Goal: Check status: Check status

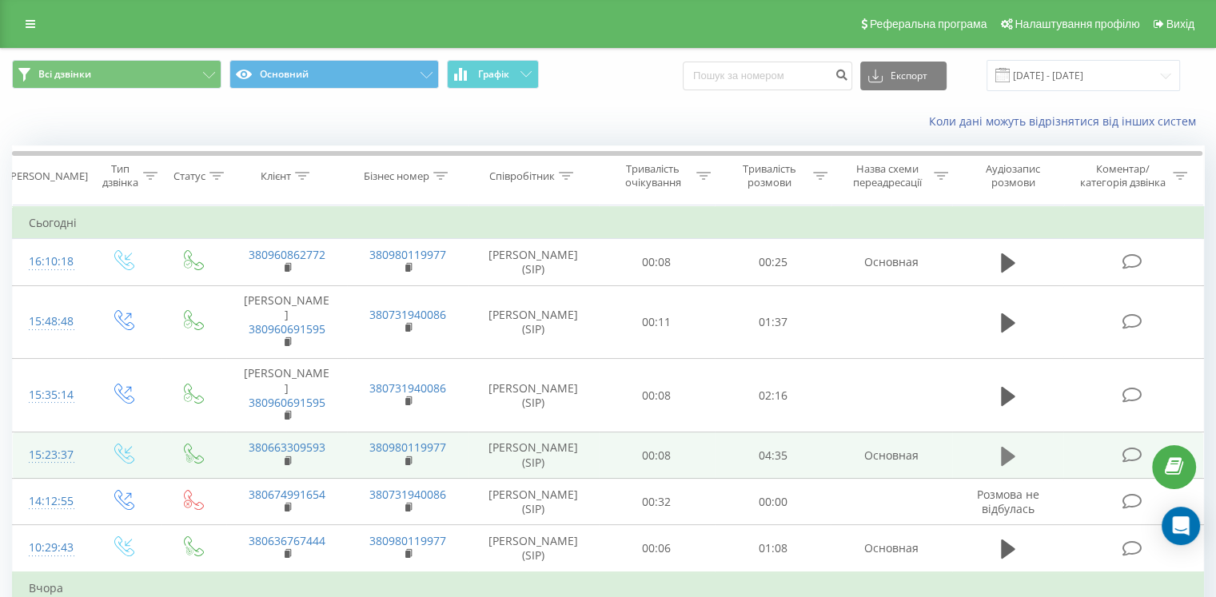
click at [1006, 456] on icon at bounding box center [1008, 455] width 14 height 19
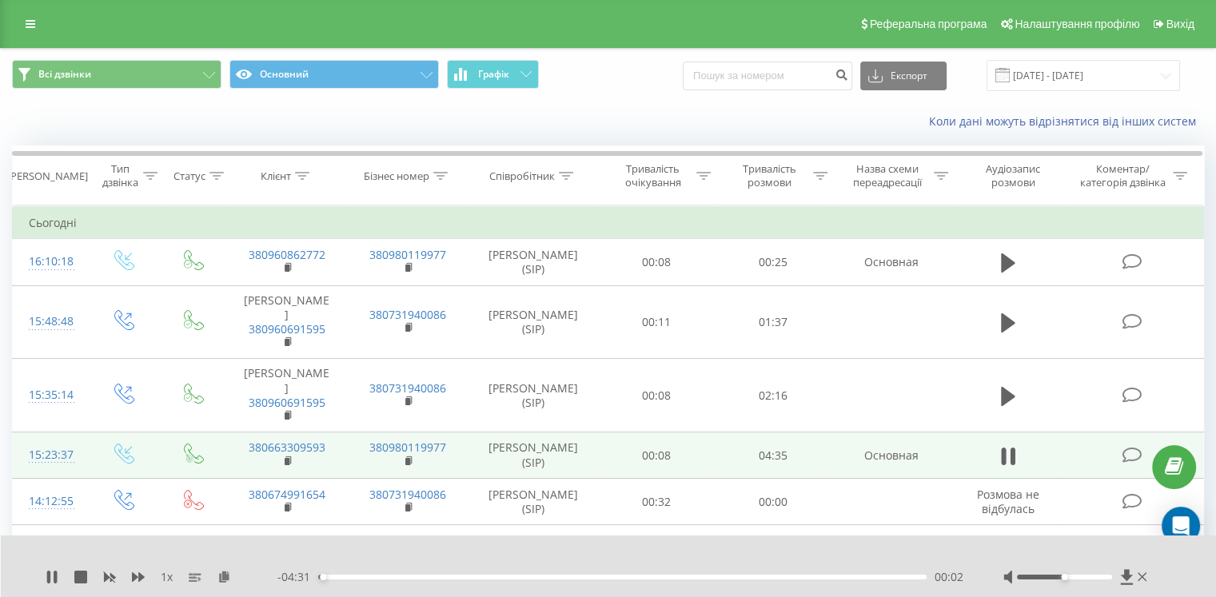
click at [620, 576] on div "00:02" at bounding box center [622, 577] width 608 height 5
click at [716, 578] on div "02:18" at bounding box center [622, 577] width 608 height 5
drag, startPoint x: 1065, startPoint y: 578, endPoint x: 1149, endPoint y: 587, distance: 84.4
click at [1149, 587] on div "1 x - 01:28 03:05 03:05" at bounding box center [609, 567] width 1216 height 62
click at [739, 576] on div "03:09" at bounding box center [622, 577] width 608 height 5
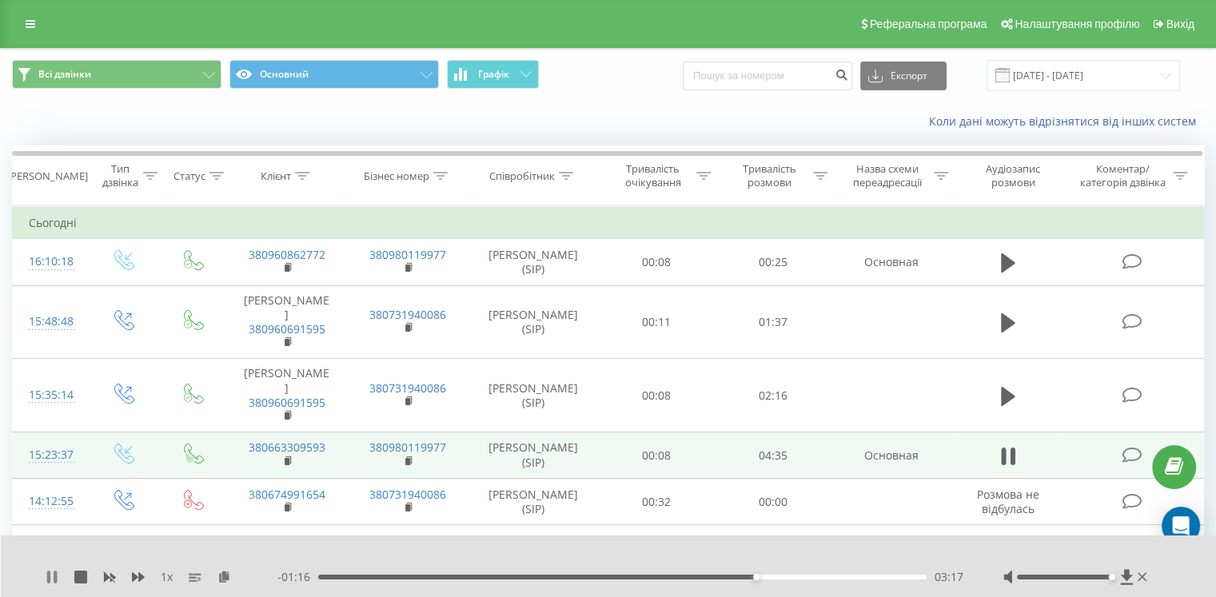
click at [58, 575] on icon at bounding box center [52, 577] width 13 height 13
click at [719, 575] on div "03:17" at bounding box center [622, 577] width 608 height 5
click at [56, 576] on icon at bounding box center [52, 577] width 10 height 13
click at [49, 574] on icon at bounding box center [48, 577] width 3 height 13
click at [51, 575] on icon at bounding box center [52, 577] width 10 height 13
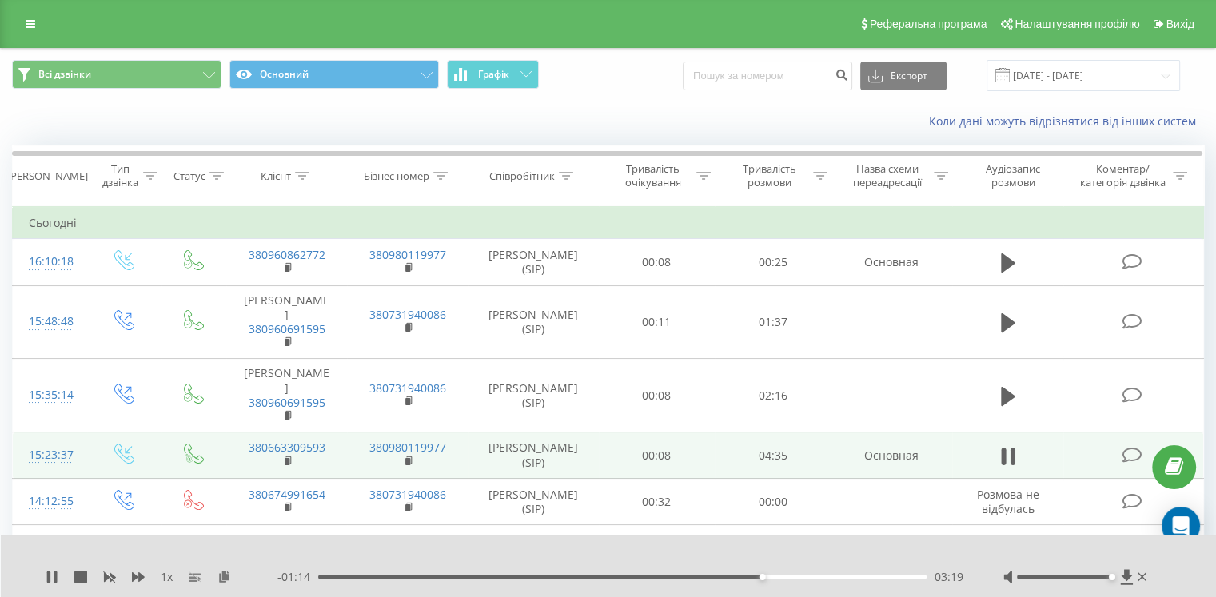
click at [704, 576] on div "03:19" at bounding box center [622, 577] width 608 height 5
click at [723, 577] on div "02:57" at bounding box center [622, 577] width 608 height 5
click at [736, 576] on div "03:08" at bounding box center [622, 577] width 608 height 5
click at [56, 578] on icon at bounding box center [55, 577] width 3 height 13
click at [729, 579] on div "03:05" at bounding box center [622, 577] width 608 height 5
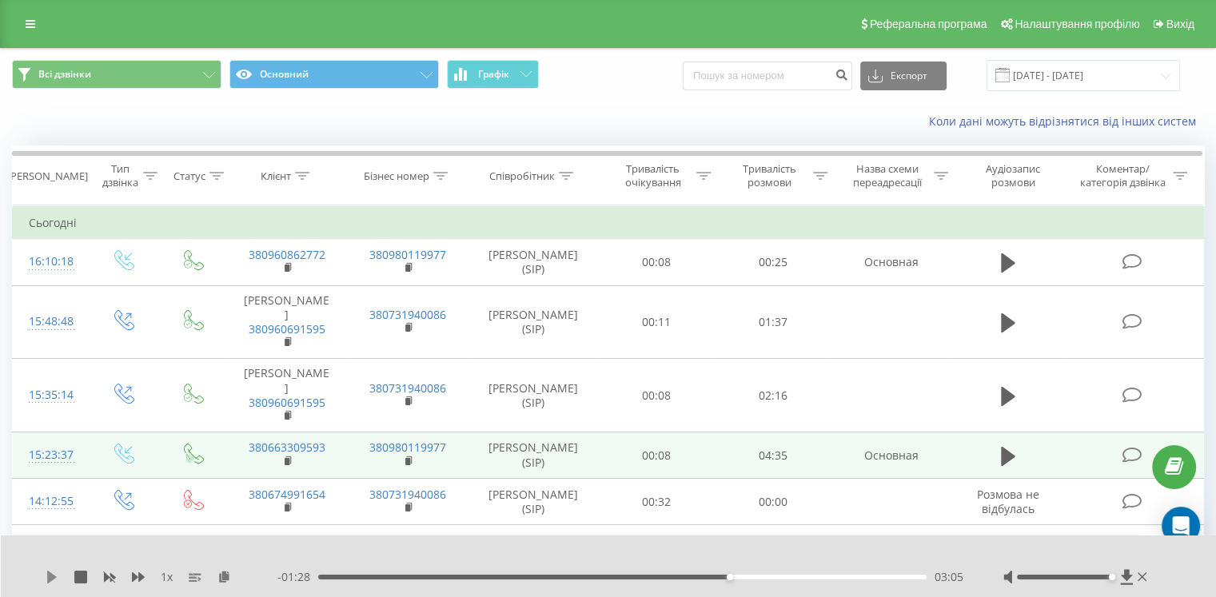
click at [49, 581] on icon at bounding box center [52, 577] width 10 height 13
click at [52, 579] on icon at bounding box center [52, 577] width 13 height 13
click at [54, 581] on icon at bounding box center [52, 577] width 13 height 13
click at [711, 577] on div "03:19" at bounding box center [622, 577] width 608 height 5
click at [45, 580] on div "1 x - 01:17 03:17 03:17" at bounding box center [609, 567] width 1216 height 62
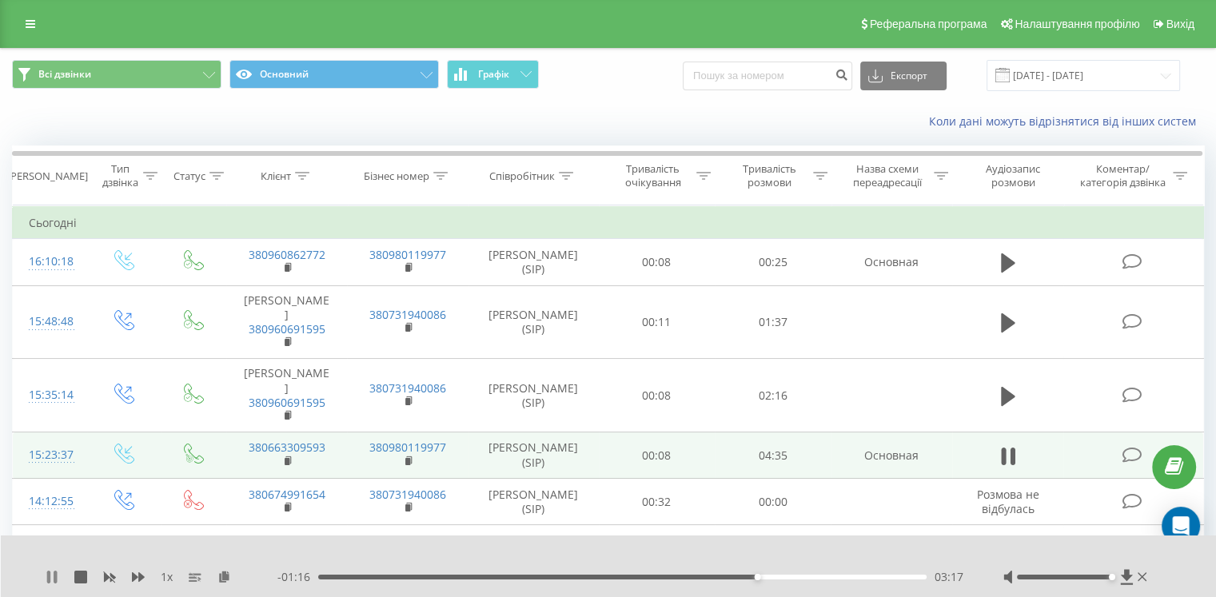
click at [56, 575] on icon at bounding box center [55, 577] width 3 height 13
click at [47, 579] on icon at bounding box center [52, 577] width 10 height 13
click at [786, 576] on div "03:18" at bounding box center [622, 577] width 608 height 5
click at [735, 579] on div "03:40" at bounding box center [622, 577] width 608 height 5
click at [54, 581] on icon at bounding box center [55, 577] width 3 height 13
